Goal: Transaction & Acquisition: Obtain resource

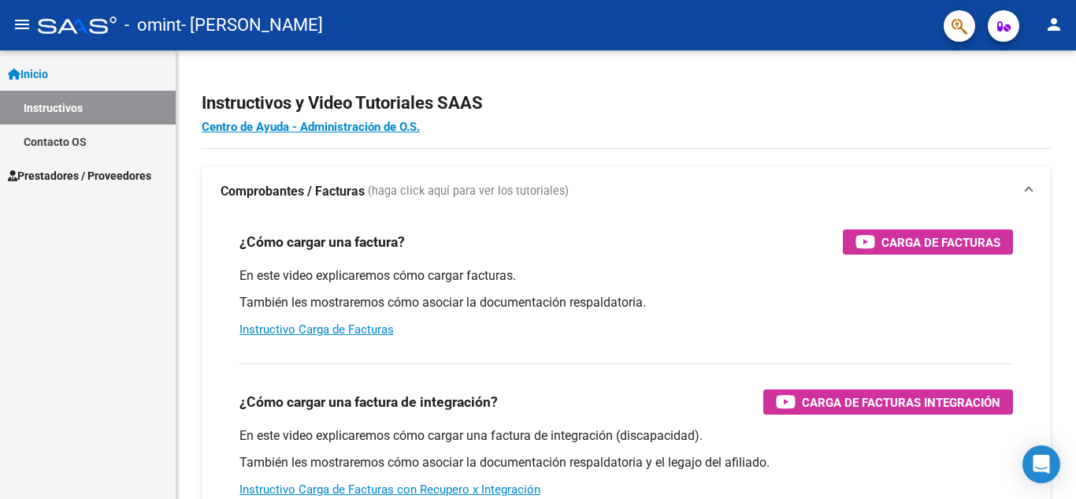
scroll to position [7221, 0]
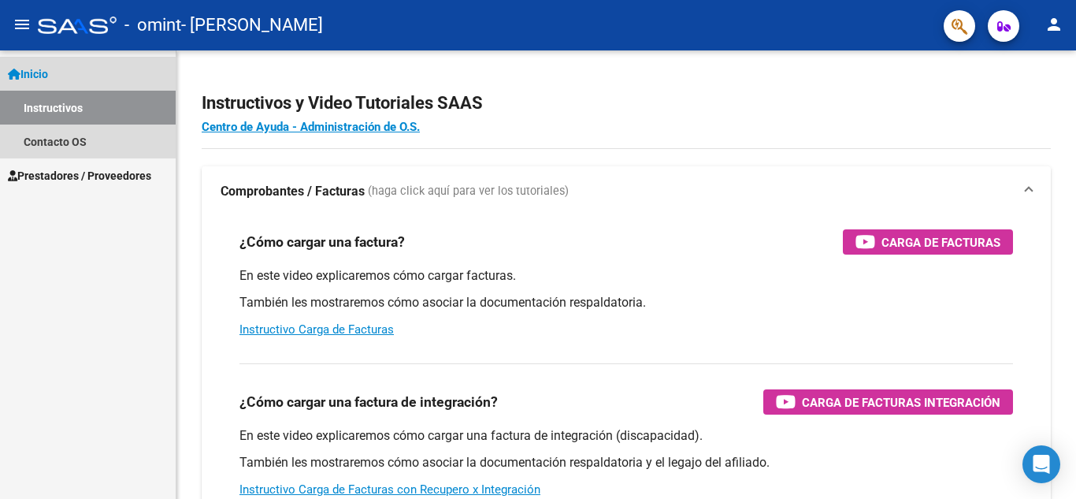
click at [64, 107] on link "Instructivos" at bounding box center [88, 108] width 176 height 34
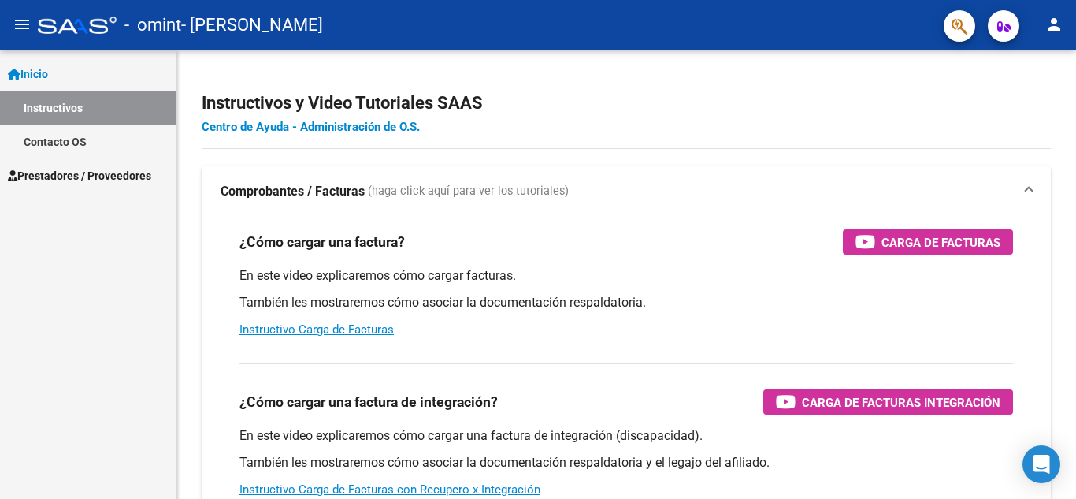
click at [40, 66] on span "Inicio" at bounding box center [28, 73] width 40 height 17
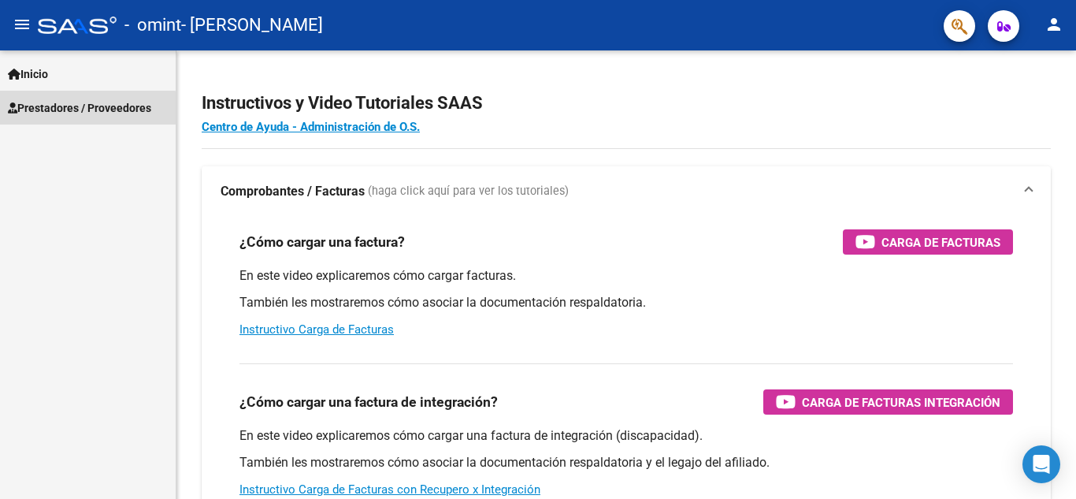
click at [33, 117] on link "Prestadores / Proveedores" at bounding box center [88, 108] width 176 height 34
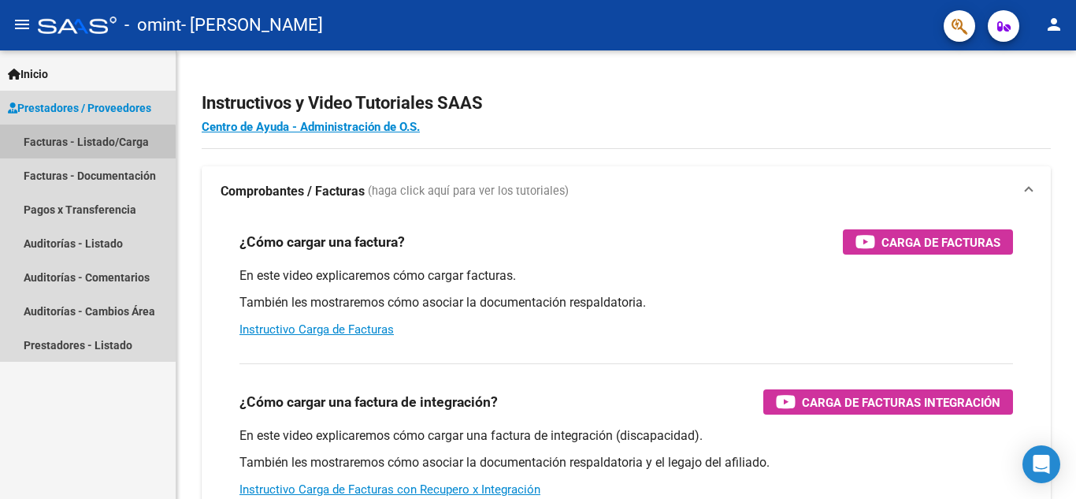
click at [41, 146] on link "Facturas - Listado/Carga" at bounding box center [88, 142] width 176 height 34
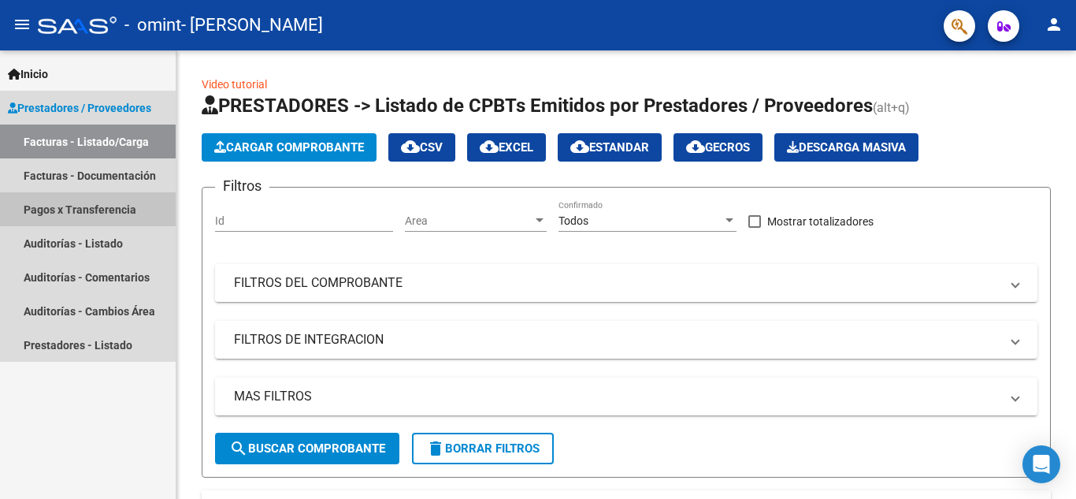
click at [102, 210] on link "Pagos x Transferencia" at bounding box center [88, 209] width 176 height 34
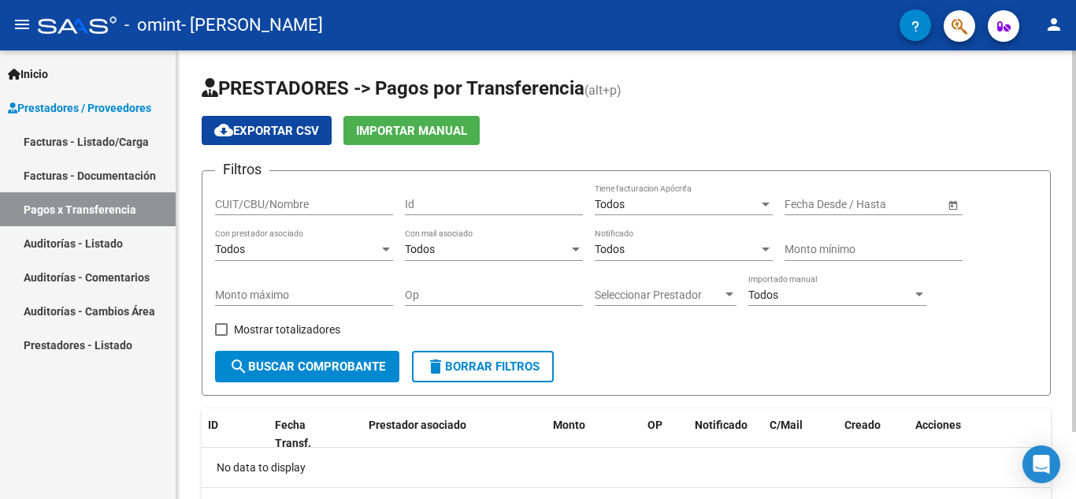
scroll to position [79, 0]
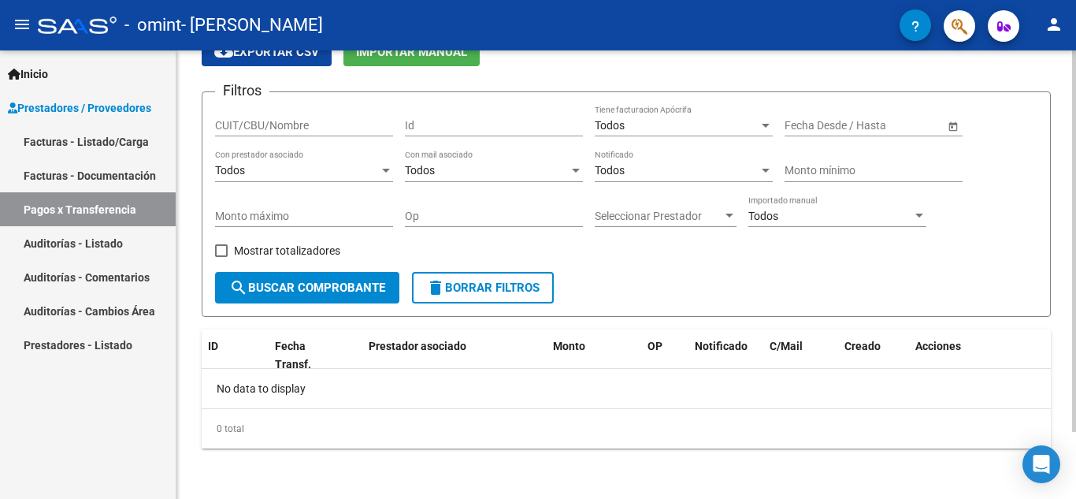
click at [1076, 309] on div at bounding box center [1074, 307] width 4 height 381
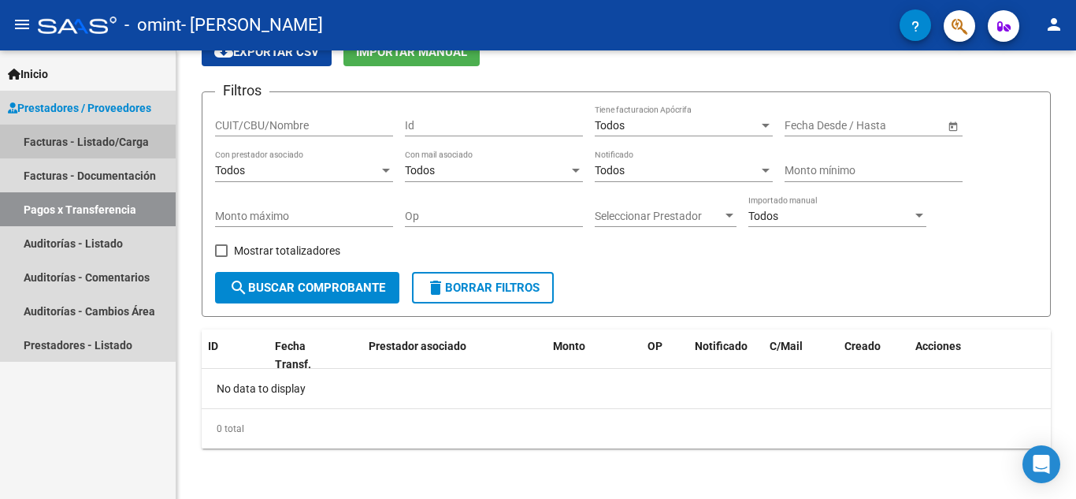
click at [80, 139] on link "Facturas - Listado/Carga" at bounding box center [88, 142] width 176 height 34
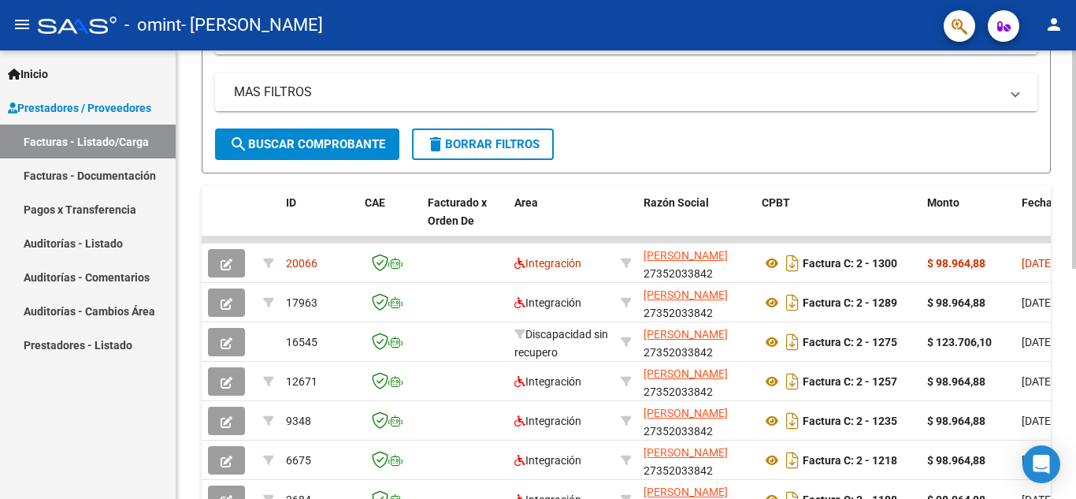
scroll to position [306, 0]
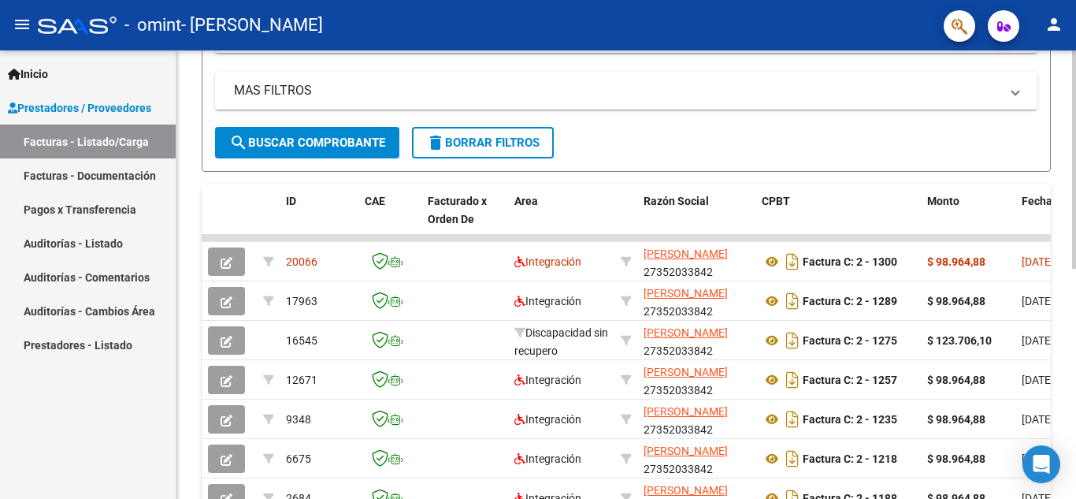
click at [1076, 208] on div at bounding box center [1074, 312] width 4 height 218
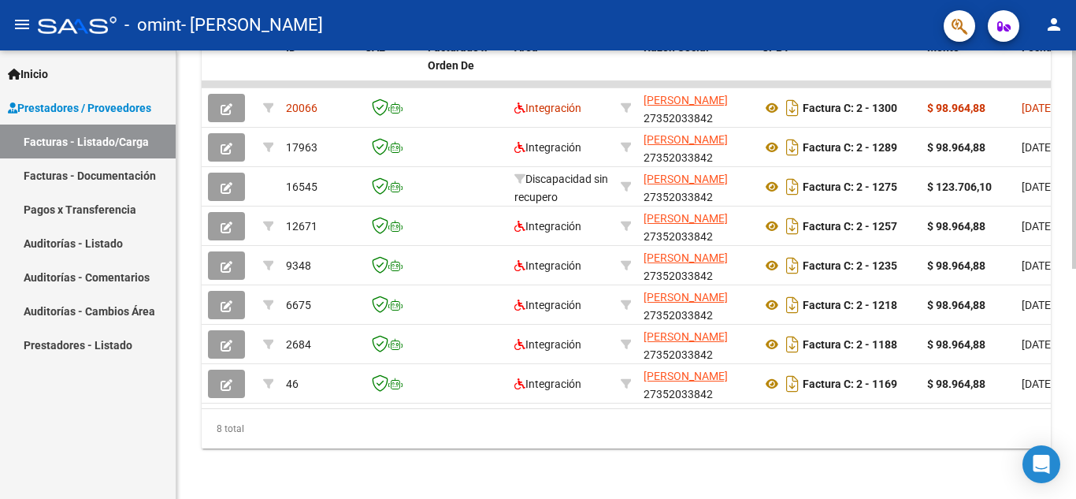
click at [1076, 311] on div at bounding box center [1074, 390] width 4 height 218
drag, startPoint x: 263, startPoint y: 411, endPoint x: 725, endPoint y: 431, distance: 462.2
click at [725, 431] on div "8 total" at bounding box center [626, 428] width 849 height 39
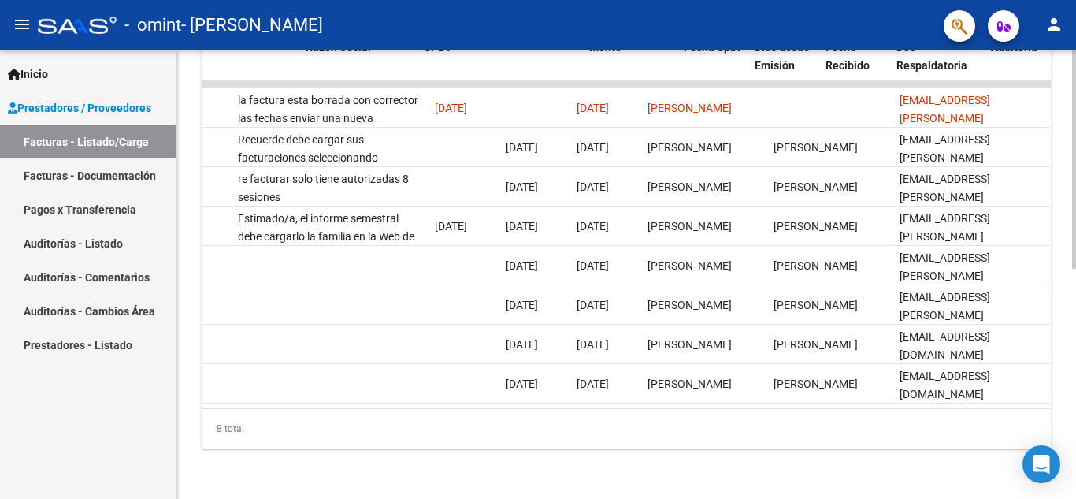
scroll to position [0, 307]
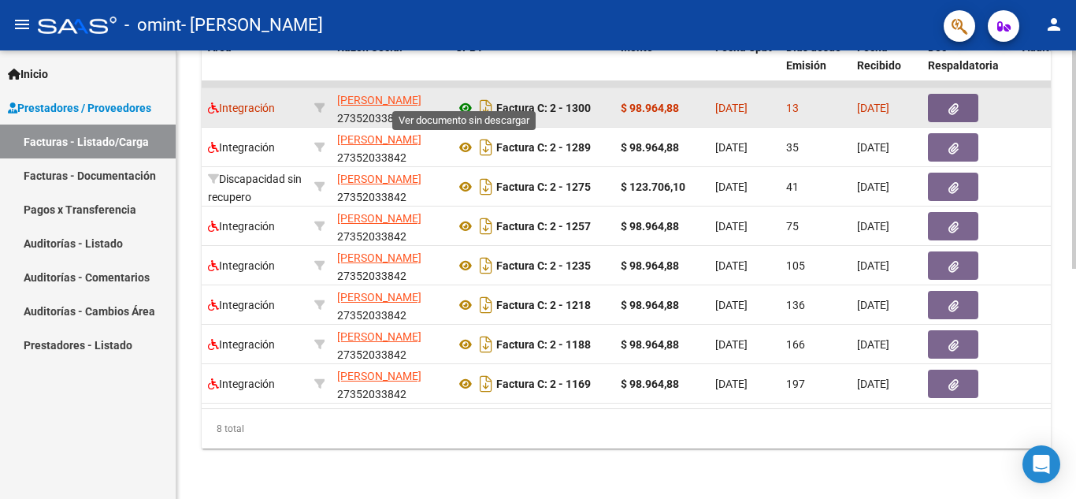
click at [467, 98] on icon at bounding box center [465, 107] width 20 height 19
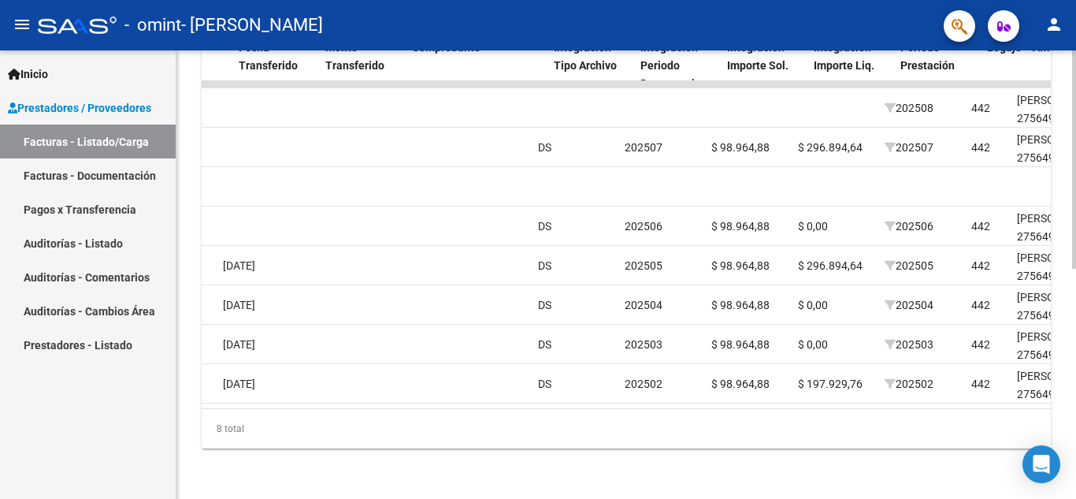
scroll to position [0, 1355]
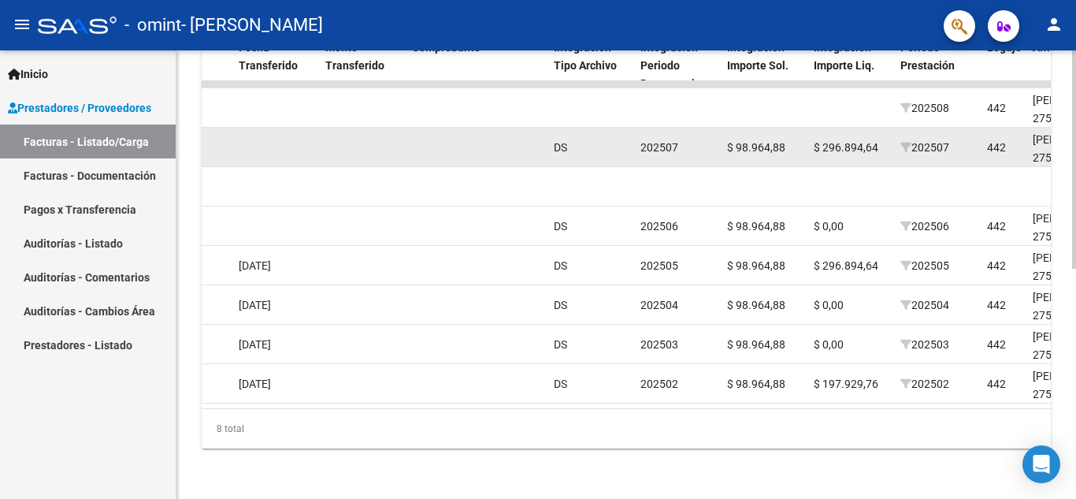
click at [559, 141] on span "DS" at bounding box center [560, 147] width 13 height 13
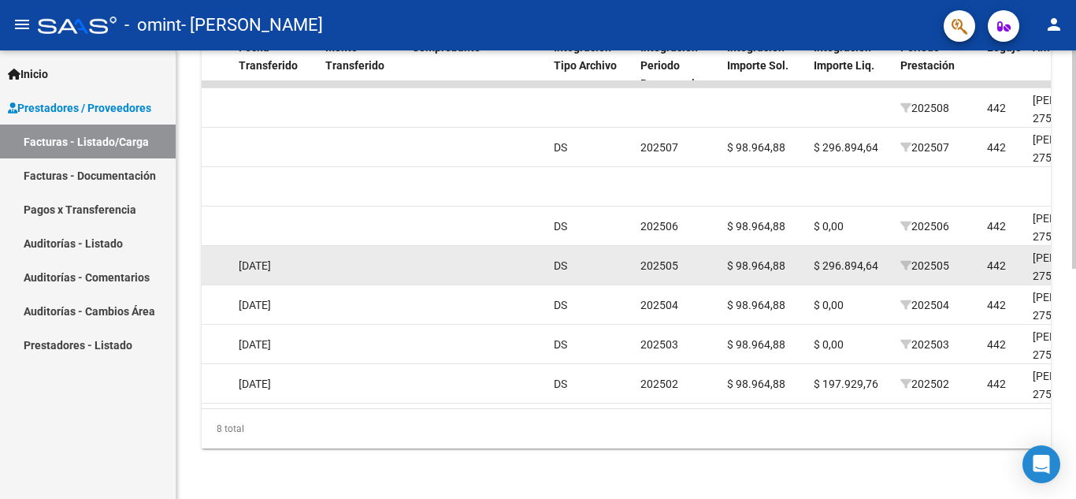
click at [571, 259] on div "DS" at bounding box center [591, 266] width 74 height 18
